Goal: Transaction & Acquisition: Purchase product/service

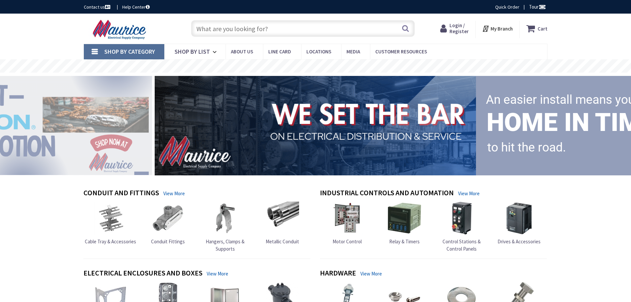
click at [325, 30] on input "text" at bounding box center [303, 28] width 224 height 17
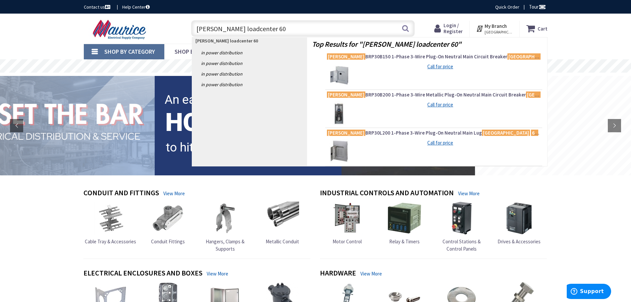
drag, startPoint x: 263, startPoint y: 31, endPoint x: 214, endPoint y: 33, distance: 48.7
click at [214, 33] on input "eaton loadcenter 60" at bounding box center [303, 28] width 224 height 17
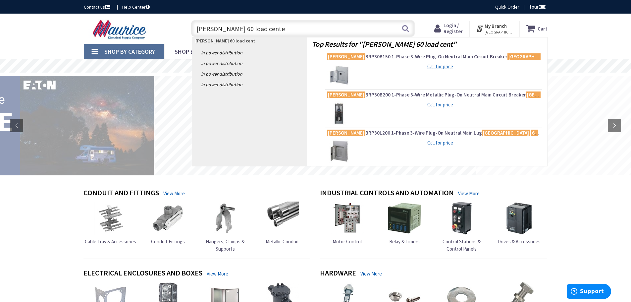
type input "eaton 60 load center"
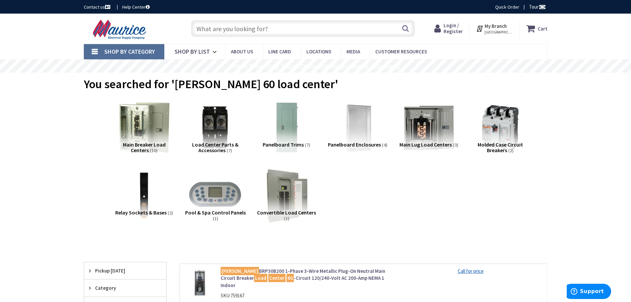
click at [281, 25] on input "text" at bounding box center [303, 28] width 224 height 17
type input "1 phase loadcenter eaton"
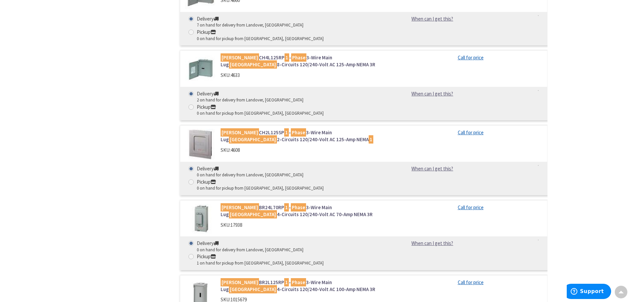
scroll to position [1292, 0]
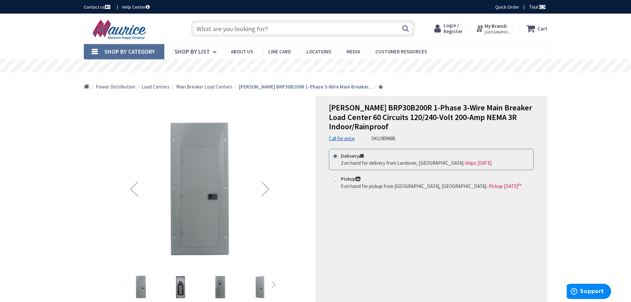
click at [266, 186] on div "Next" at bounding box center [265, 189] width 26 height 26
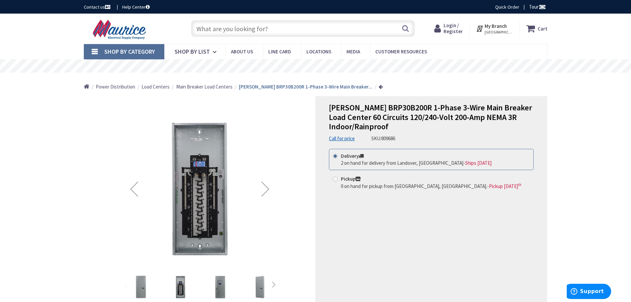
click at [141, 192] on div "Previous" at bounding box center [134, 189] width 26 height 26
